Goal: Task Accomplishment & Management: Complete application form

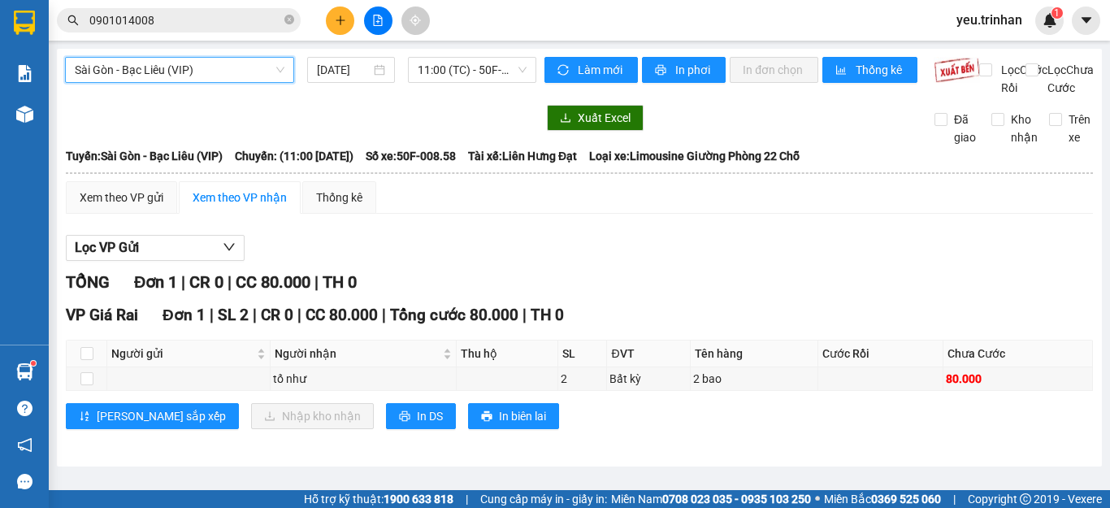
scroll to position [2, 0]
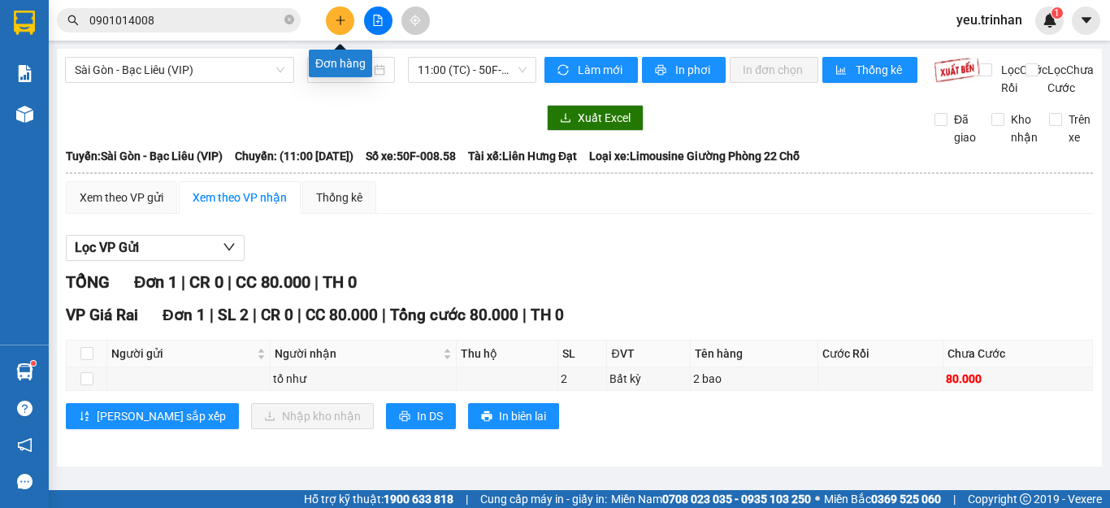
click at [341, 19] on icon "plus" at bounding box center [340, 19] width 1 height 9
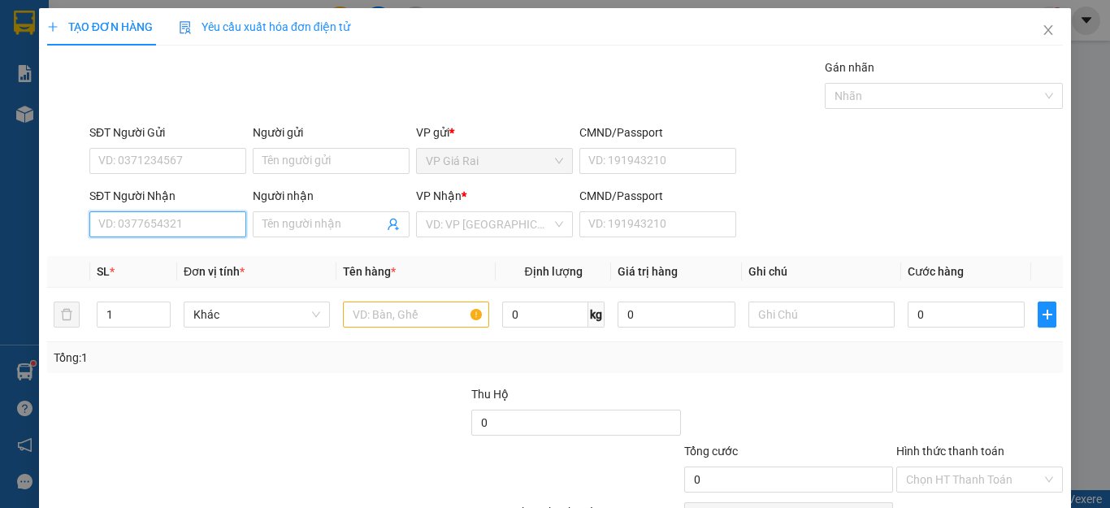
click at [140, 223] on input "SĐT Người Nhận" at bounding box center [167, 224] width 157 height 26
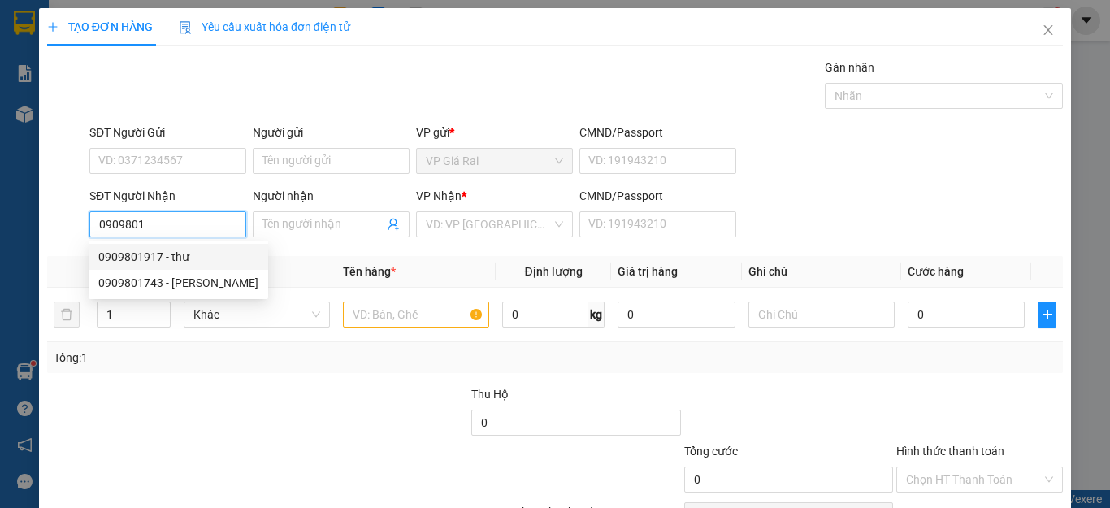
click at [158, 257] on div "0909801917 - thư" at bounding box center [178, 257] width 160 height 18
type input "0909801917"
type input "thư"
type input "50.000"
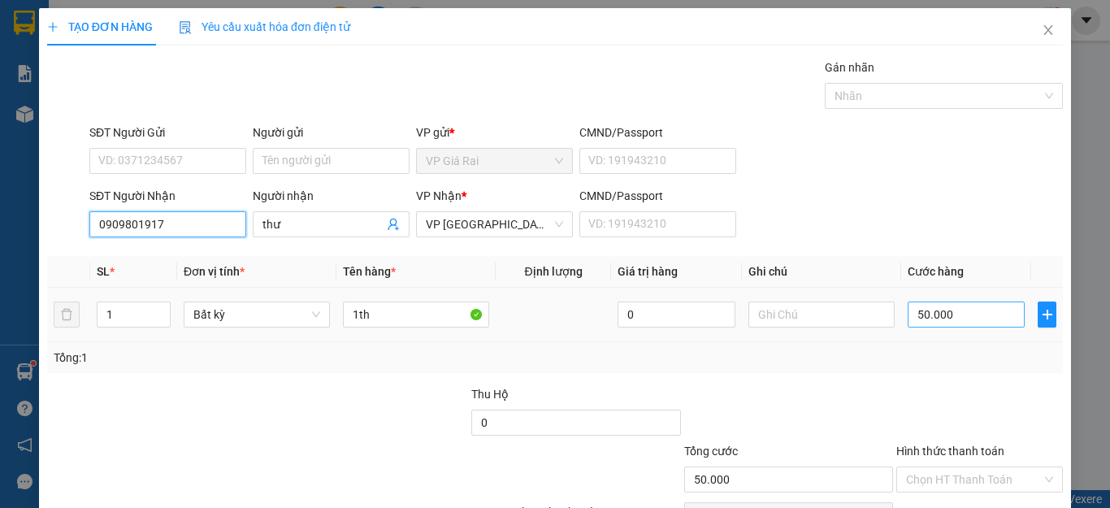
type input "0909801917"
click at [986, 318] on input "50.000" at bounding box center [966, 315] width 117 height 26
type input "6"
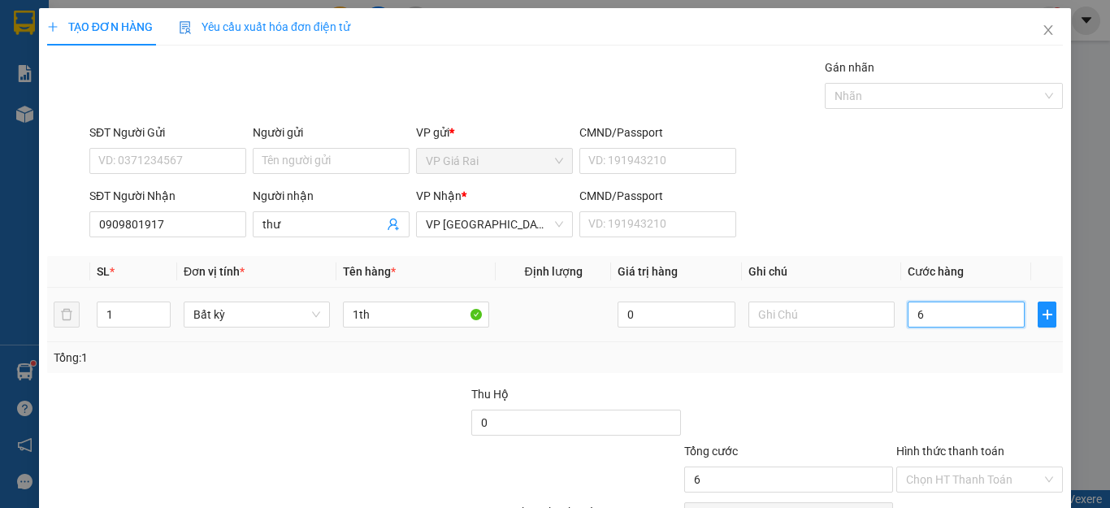
type input "60"
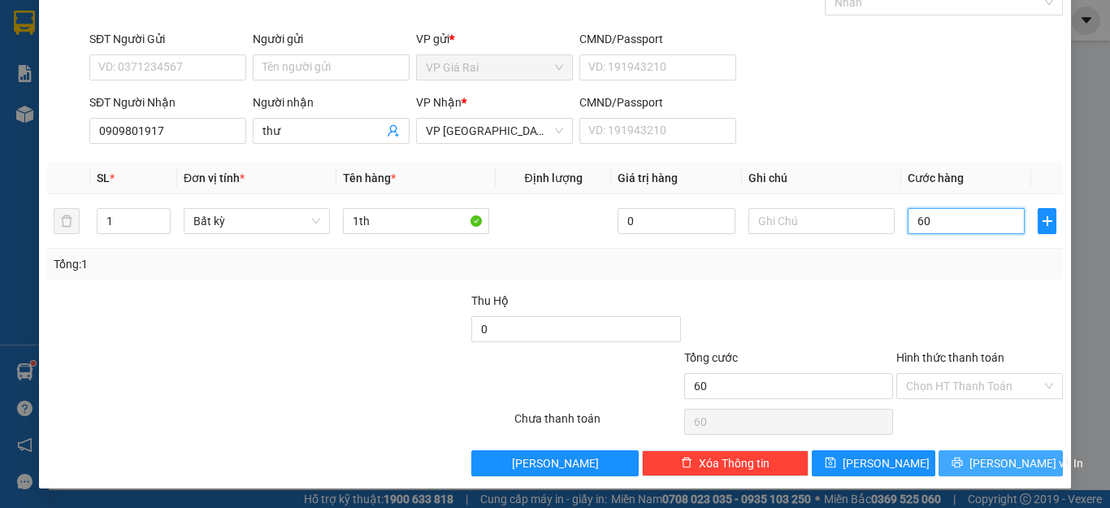
type input "60"
type input "60.000"
click at [1013, 452] on button "[PERSON_NAME] và In" at bounding box center [1001, 463] width 124 height 26
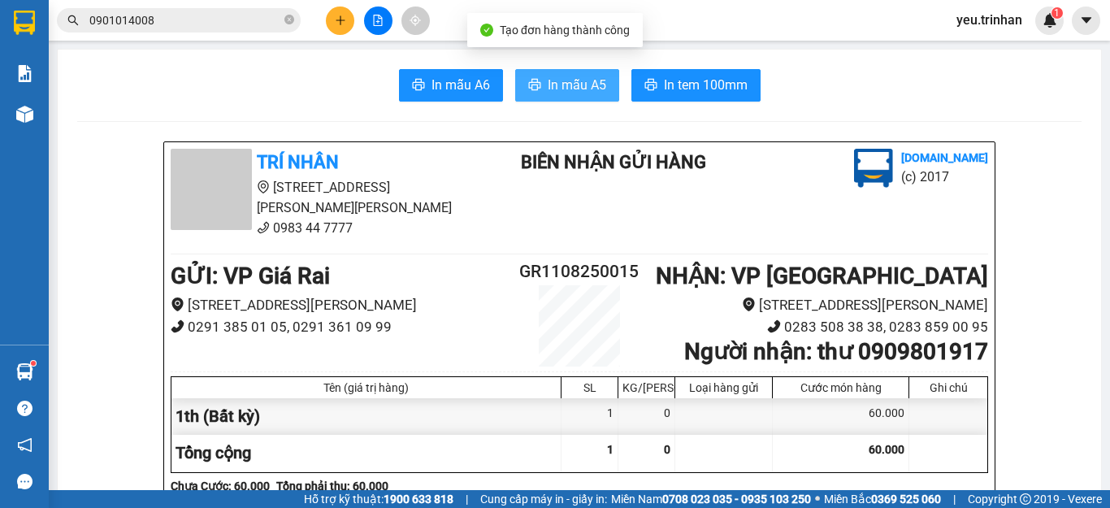
click at [558, 84] on span "In mẫu A5" at bounding box center [577, 85] width 59 height 20
click at [367, 36] on div "Kết quả [PERSON_NAME] ( 2 ) Bộ lọc Mã ĐH Trạng thái Món hàng Thu hộ [PERSON_NAM…" at bounding box center [555, 20] width 1110 height 41
click at [384, 14] on button at bounding box center [378, 21] width 28 height 28
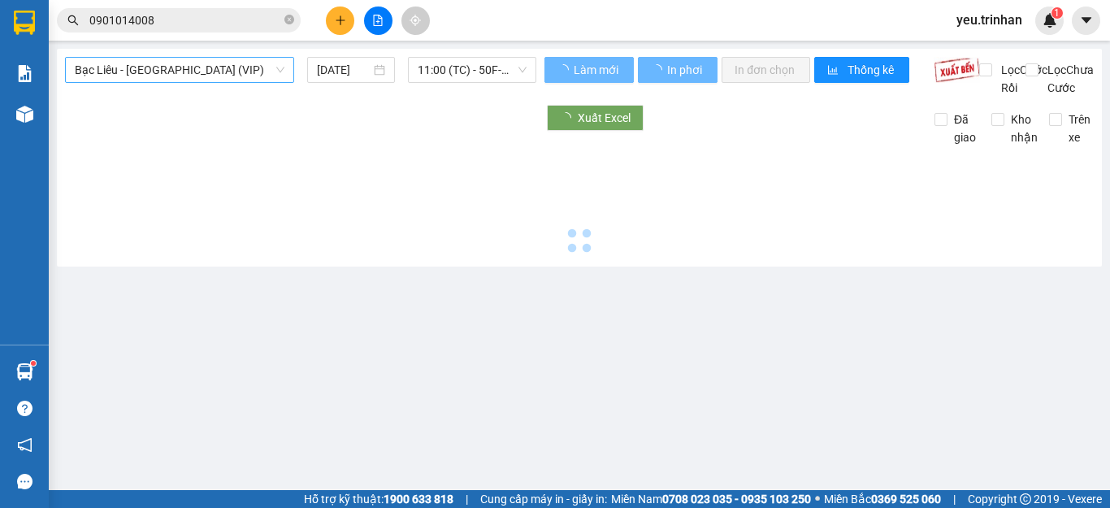
click at [133, 68] on span "Bạc Liêu - [GEOGRAPHIC_DATA] (VIP)" at bounding box center [180, 70] width 210 height 24
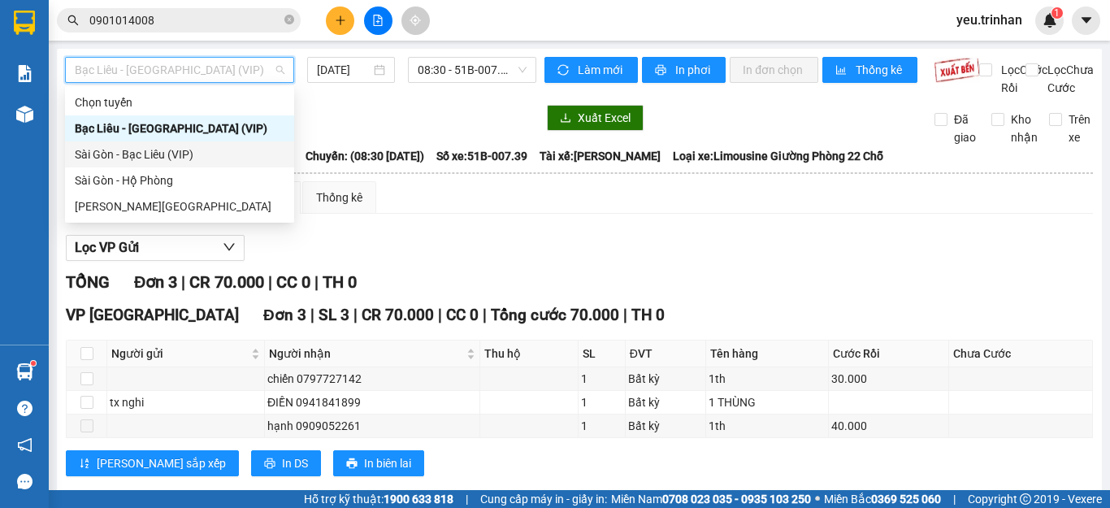
click at [106, 150] on div "Sài Gòn - Bạc Liêu (VIP)" at bounding box center [180, 154] width 210 height 18
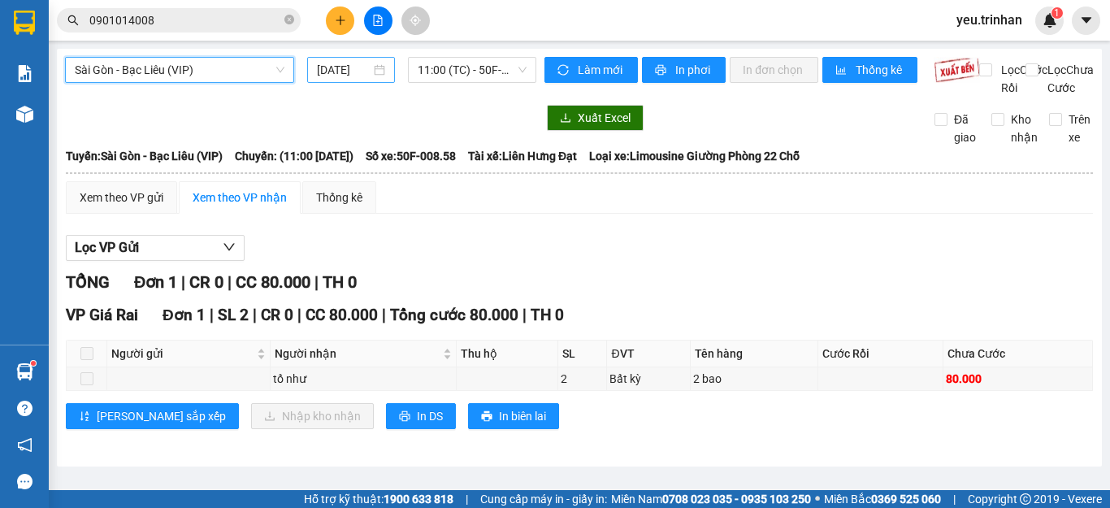
click at [354, 72] on input "[DATE]" at bounding box center [344, 70] width 54 height 18
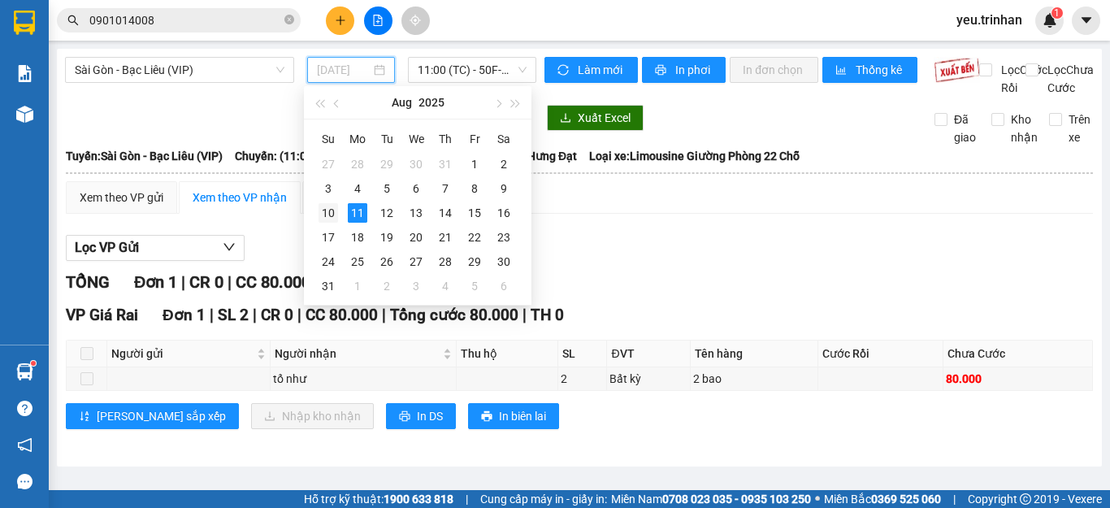
click at [332, 213] on div "10" at bounding box center [329, 213] width 20 height 20
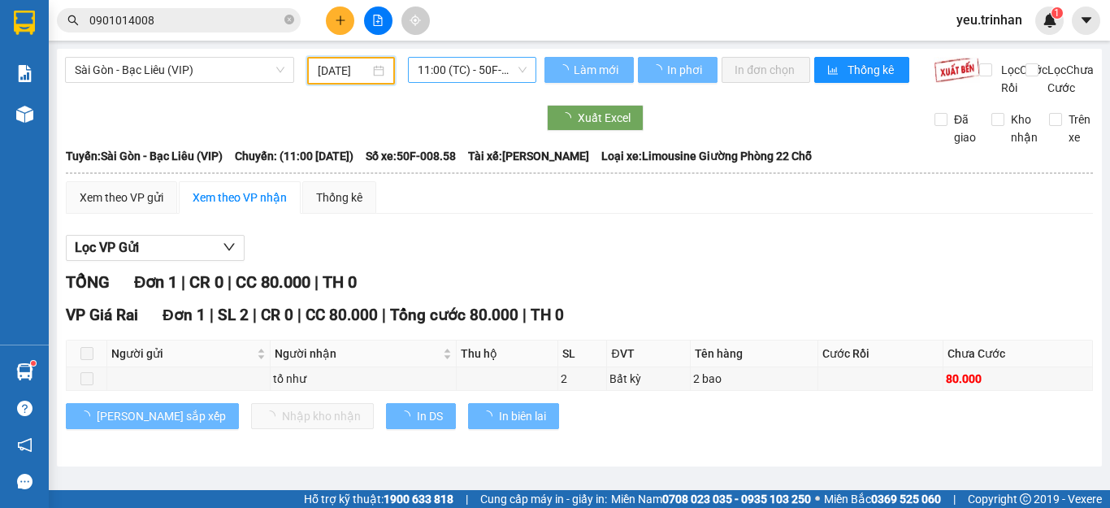
type input "[DATE]"
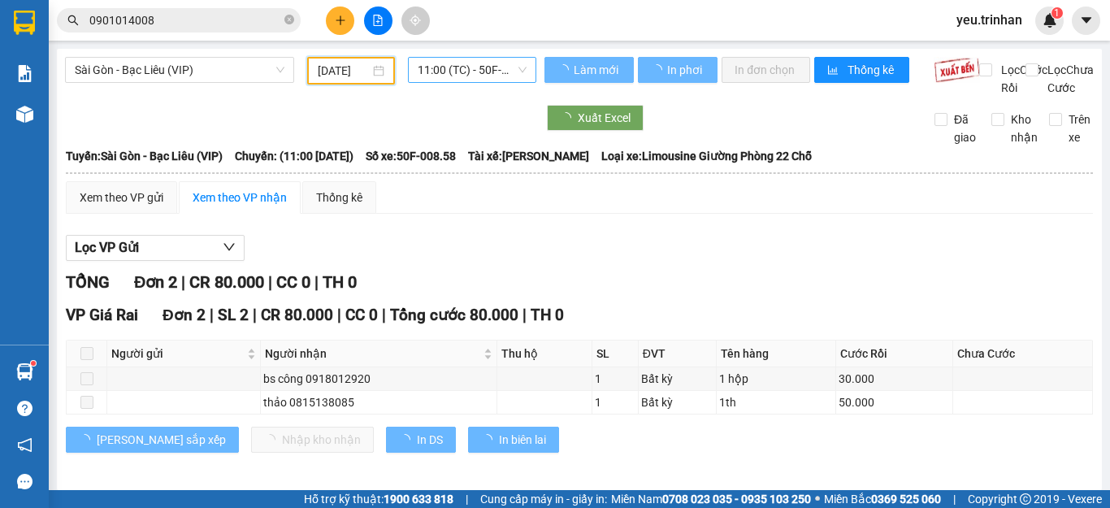
click at [442, 66] on span "11:00 (TC) - 50F-008.58" at bounding box center [472, 70] width 109 height 24
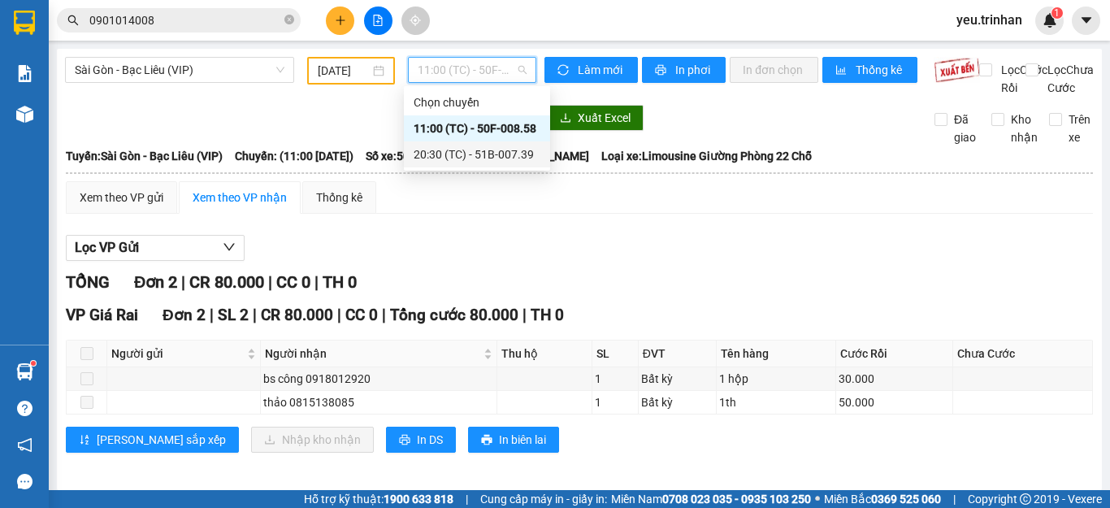
click at [423, 151] on div "20:30 (TC) - 51B-007.39" at bounding box center [477, 154] width 127 height 18
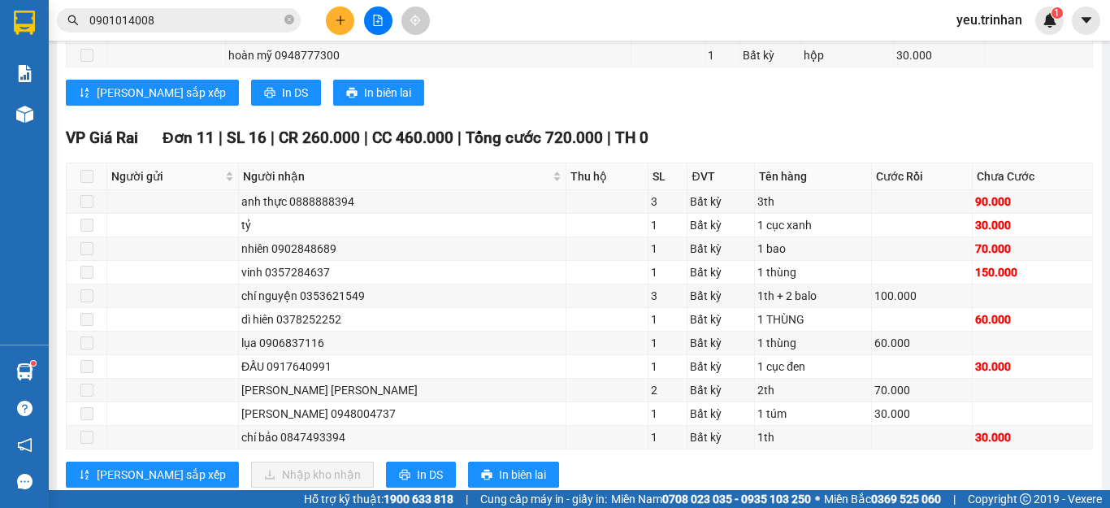
scroll to position [955, 0]
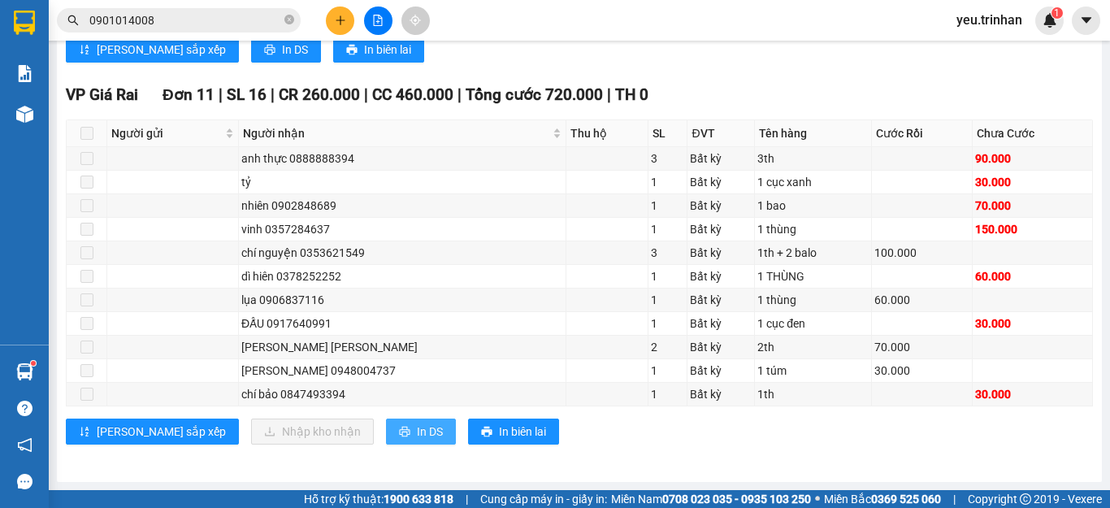
click at [417, 429] on span "In DS" at bounding box center [430, 432] width 26 height 18
click at [417, 434] on span "In DS" at bounding box center [430, 432] width 26 height 18
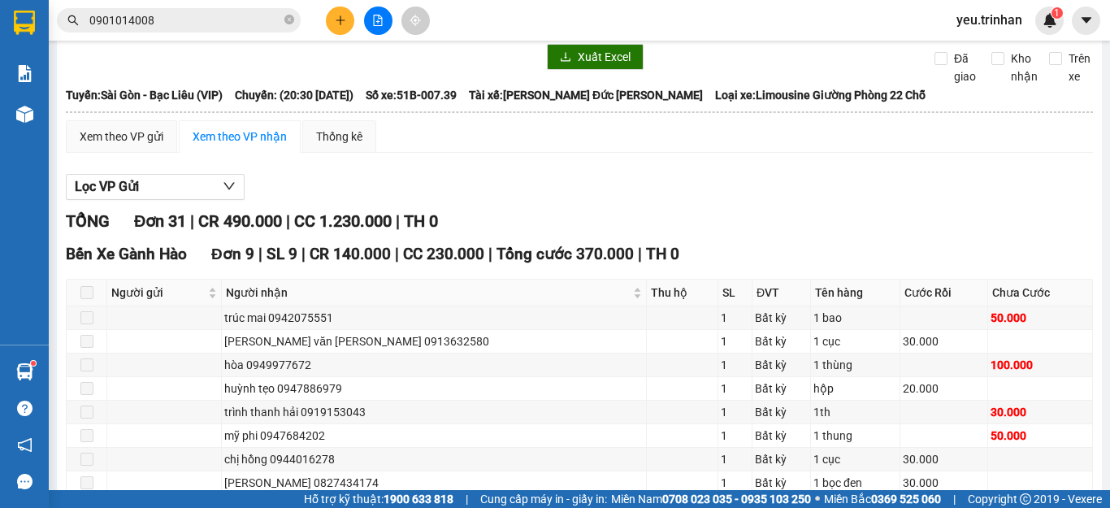
scroll to position [0, 0]
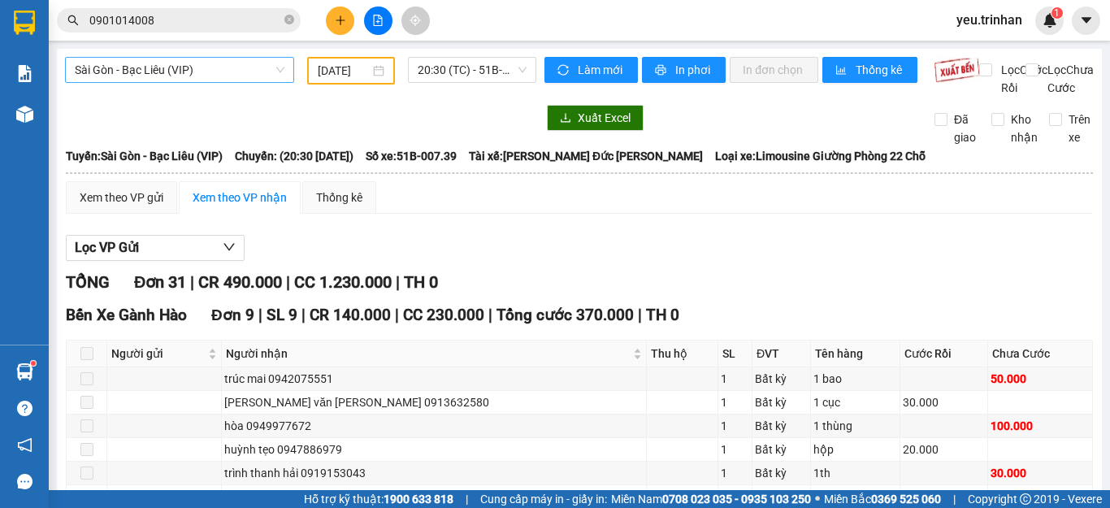
click at [137, 72] on span "Sài Gòn - Bạc Liêu (VIP)" at bounding box center [180, 70] width 210 height 24
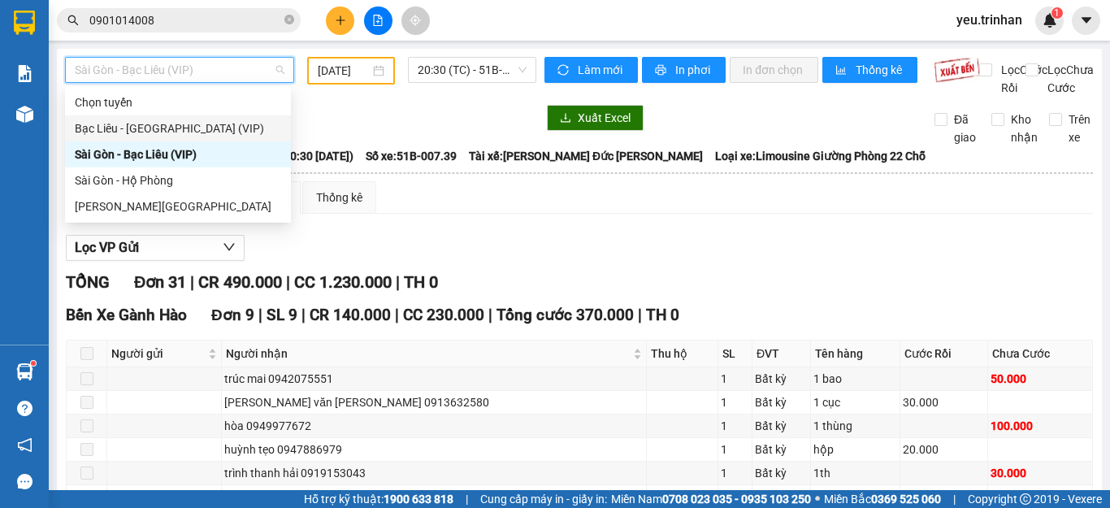
click at [111, 128] on div "Bạc Liêu - [GEOGRAPHIC_DATA] (VIP)" at bounding box center [178, 128] width 206 height 18
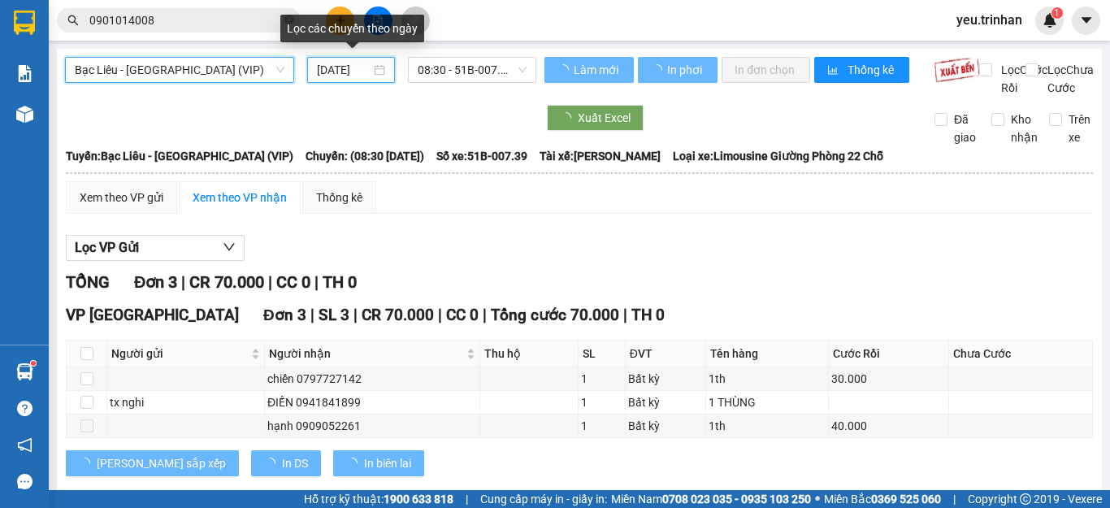
click at [350, 69] on input "[DATE]" at bounding box center [344, 70] width 54 height 18
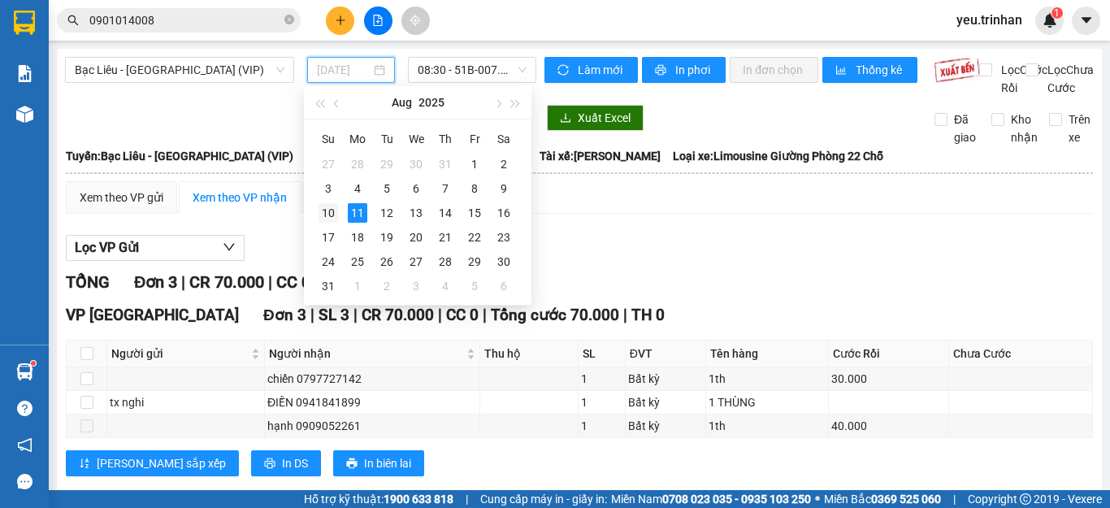
click at [330, 205] on div "10" at bounding box center [329, 213] width 20 height 20
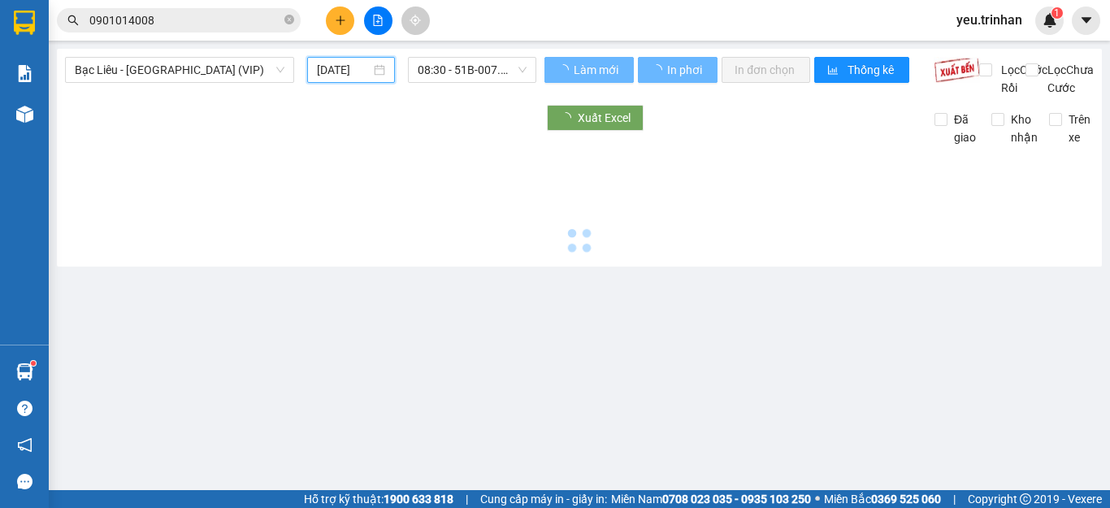
type input "[DATE]"
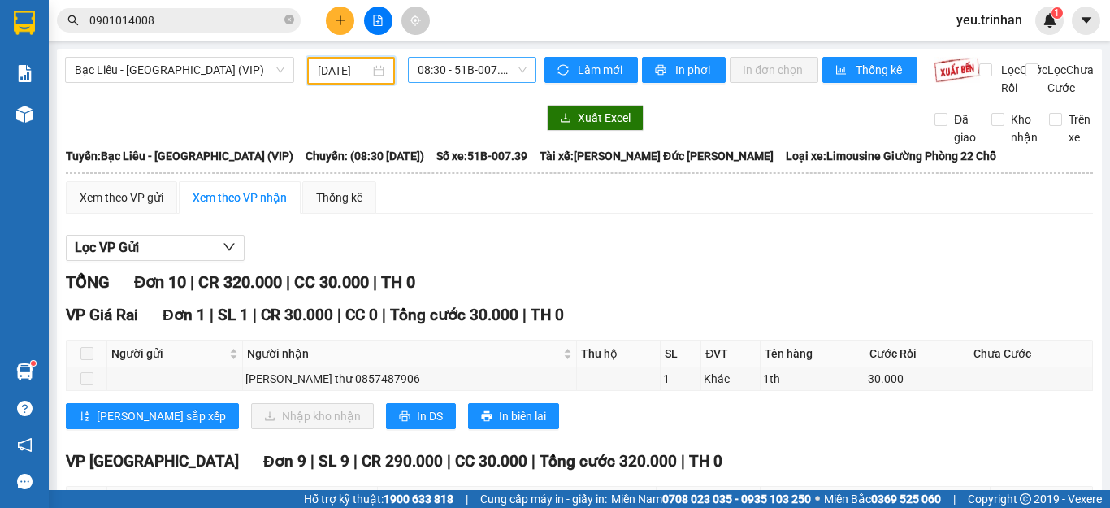
click at [472, 64] on span "08:30 - 51B-007.39" at bounding box center [472, 70] width 109 height 24
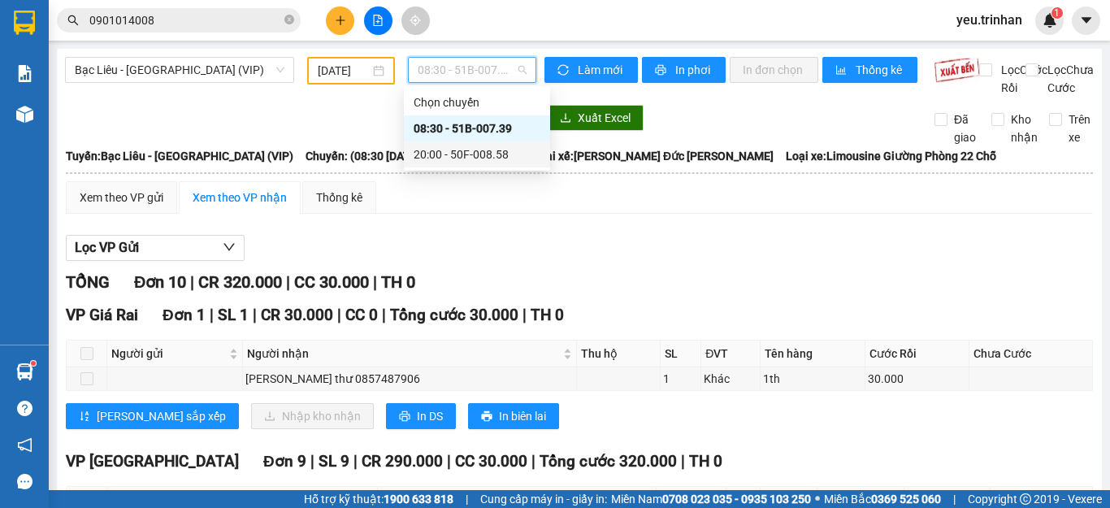
click at [434, 147] on div "20:00 - 50F-008.58" at bounding box center [477, 154] width 127 height 18
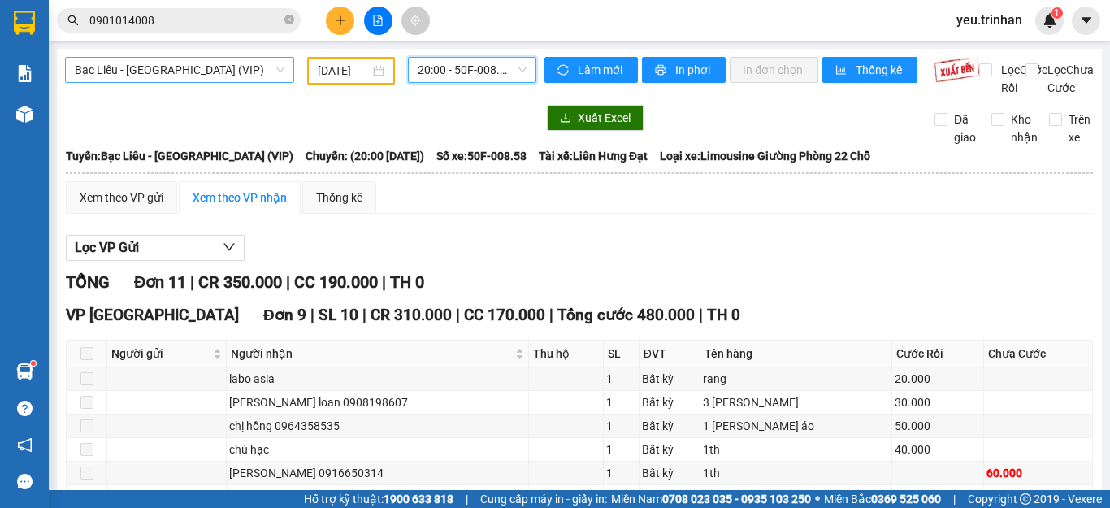
click at [150, 67] on span "Bạc Liêu - [GEOGRAPHIC_DATA] (VIP)" at bounding box center [180, 70] width 210 height 24
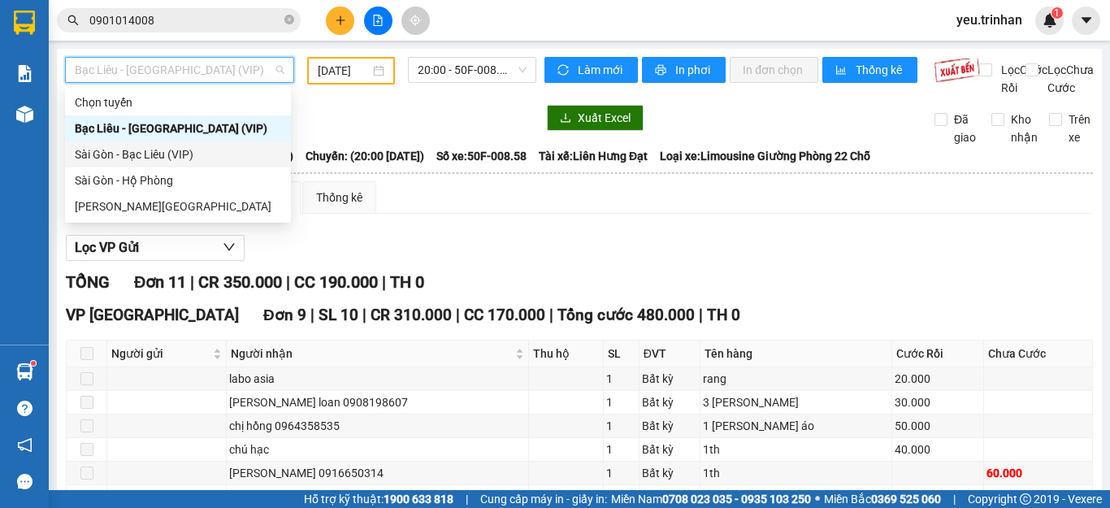
click at [154, 155] on div "Sài Gòn - Bạc Liêu (VIP)" at bounding box center [178, 154] width 206 height 18
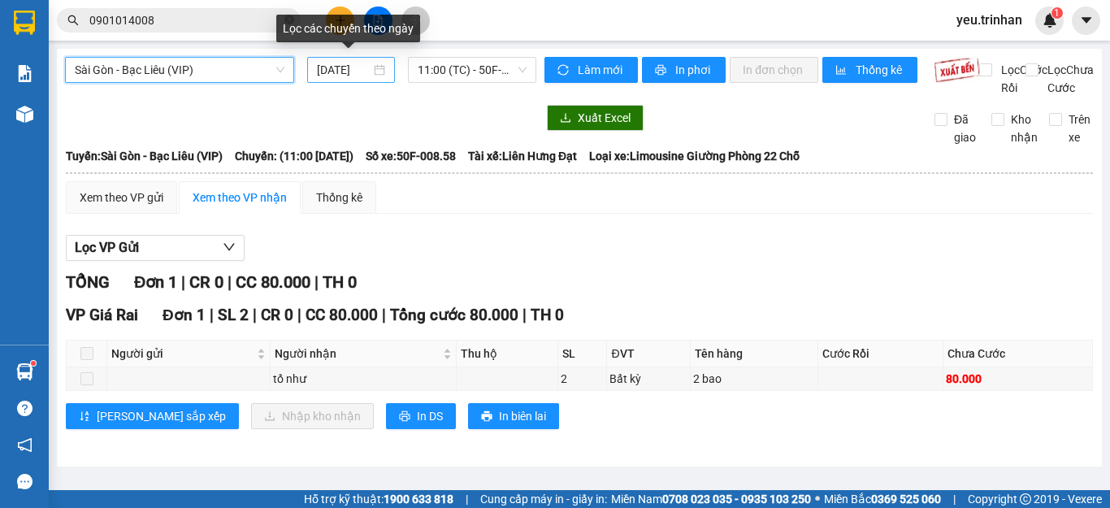
click at [344, 76] on input "[DATE]" at bounding box center [344, 70] width 54 height 18
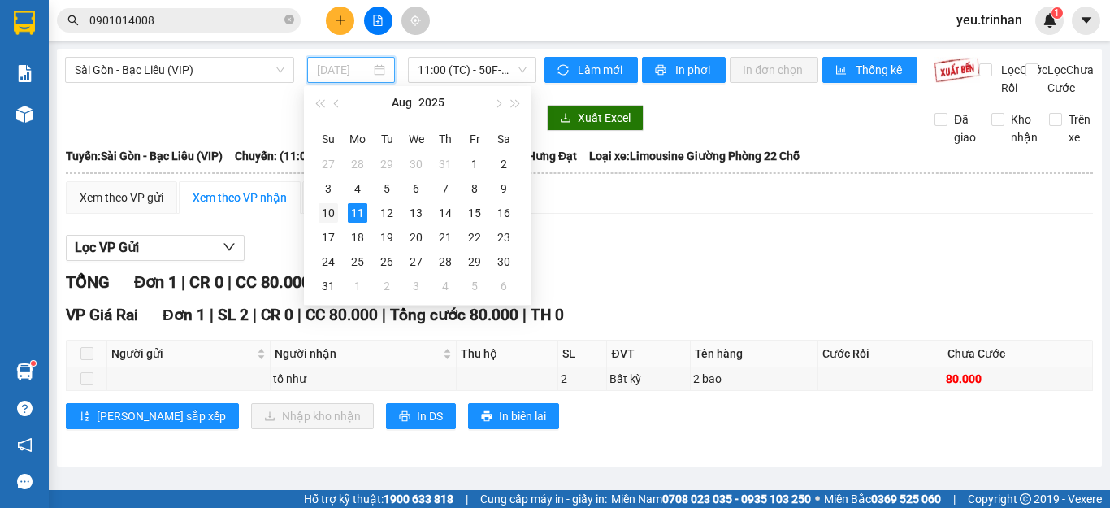
click at [328, 216] on div "10" at bounding box center [329, 213] width 20 height 20
type input "[DATE]"
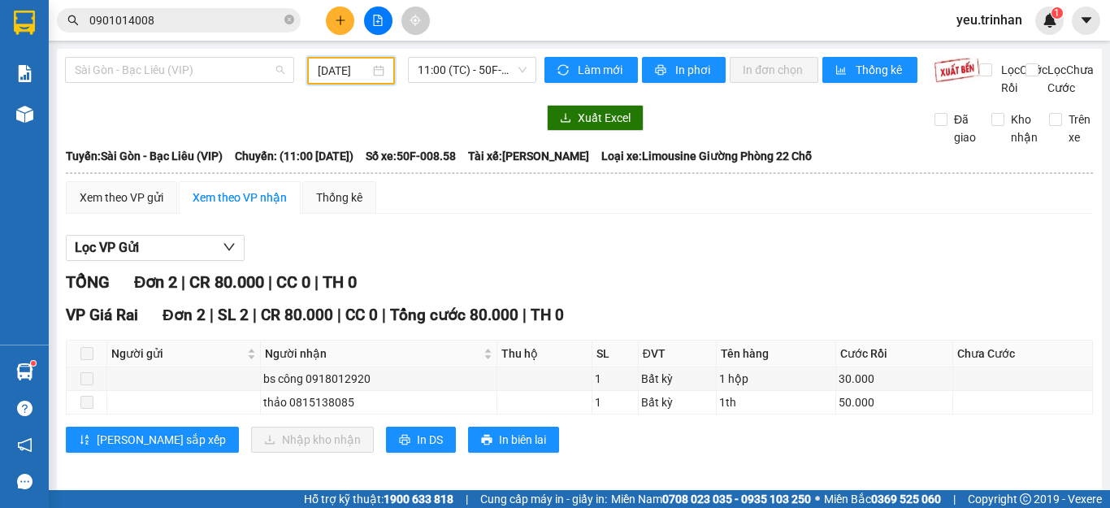
drag, startPoint x: 241, startPoint y: 74, endPoint x: 234, endPoint y: 85, distance: 12.4
click at [239, 75] on span "Sài Gòn - Bạc Liêu (VIP)" at bounding box center [180, 70] width 210 height 24
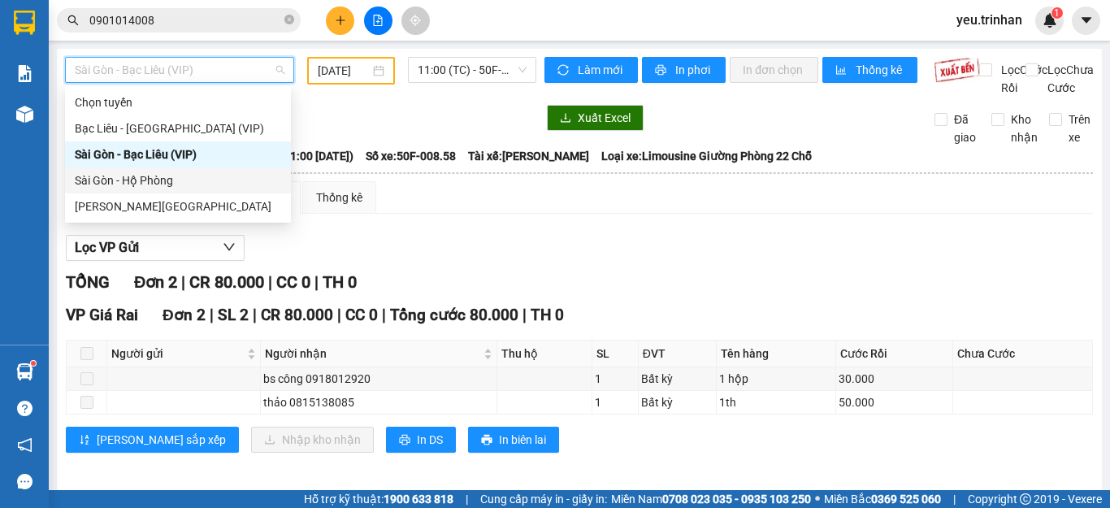
click at [121, 181] on div "Sài Gòn - Hộ Phòng" at bounding box center [178, 181] width 206 height 18
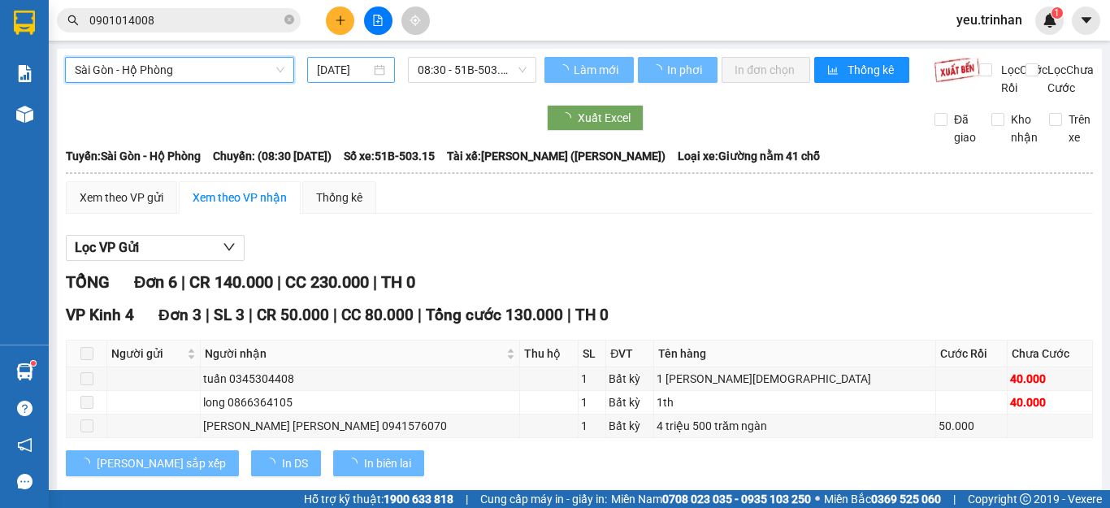
click at [355, 73] on input "[DATE]" at bounding box center [344, 70] width 54 height 18
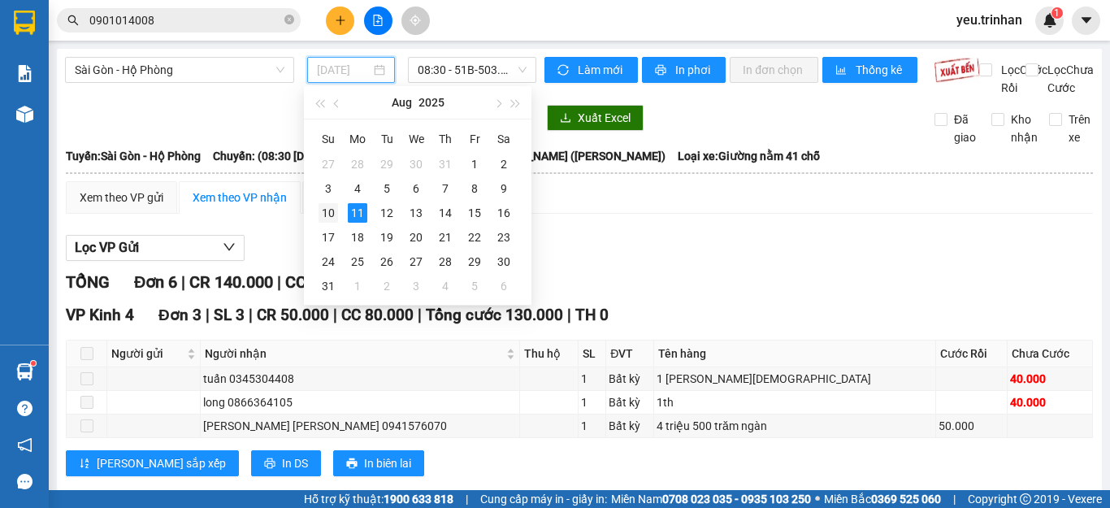
click at [329, 216] on div "10" at bounding box center [329, 213] width 20 height 20
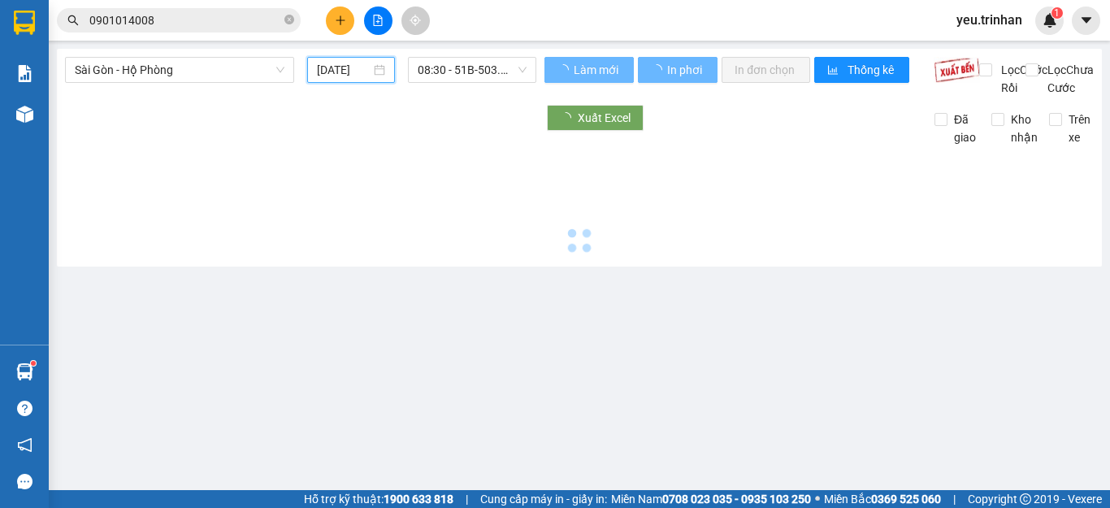
type input "[DATE]"
